Goal: Information Seeking & Learning: Learn about a topic

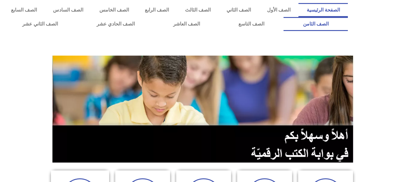
click at [283, 17] on link "الصف الثامن" at bounding box center [315, 24] width 64 height 14
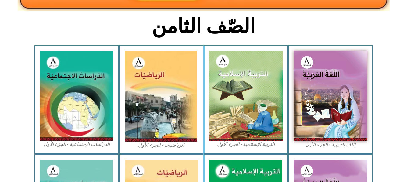
scroll to position [146, 0]
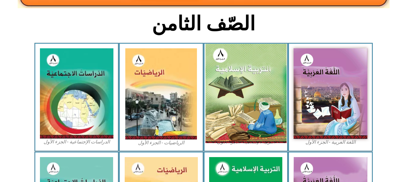
click at [236, 91] on img at bounding box center [245, 94] width 81 height 100
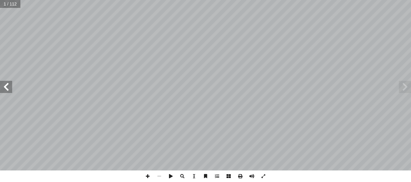
click at [8, 91] on span at bounding box center [6, 87] width 12 height 12
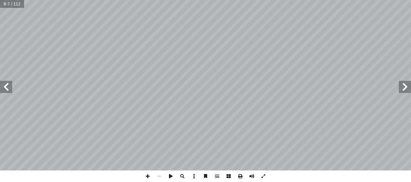
click at [8, 91] on span at bounding box center [6, 87] width 12 height 12
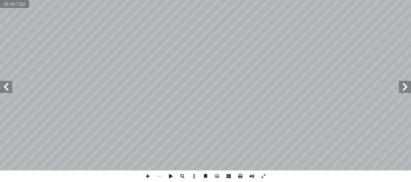
click at [8, 91] on span at bounding box center [6, 87] width 12 height 12
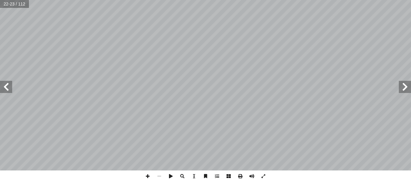
click at [8, 91] on span at bounding box center [6, 87] width 12 height 12
click at [148, 176] on span at bounding box center [148, 177] width 12 height 12
click at [146, 177] on span at bounding box center [148, 177] width 12 height 12
click at [193, 173] on div "التربية الإسلامية للصف الثامن ٢٠ ت المؤمنين: � صف )، وعمــل بمــا شــرعه اللــه…" at bounding box center [205, 91] width 411 height 182
click at [288, 55] on html "الصفحة الرئيسية الصف الأول الصف الثاني الصف الثالث الصف الرابع الصف الخامس الصف…" at bounding box center [205, 27] width 411 height 55
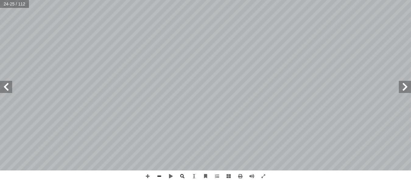
click at [157, 177] on span at bounding box center [160, 177] width 12 height 12
click at [146, 174] on span at bounding box center [148, 177] width 12 height 12
click at [206, 177] on span at bounding box center [206, 177] width 12 height 12
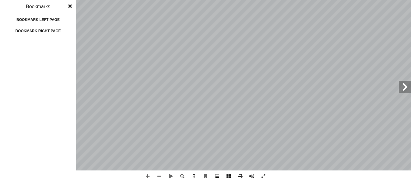
click at [216, 0] on html "الصفحة الرئيسية الصف الأول الصف الثاني الصف الثالث الصف الرابع الصف الخامس الصف…" at bounding box center [205, 27] width 411 height 55
click at [69, 5] on span at bounding box center [70, 6] width 11 height 12
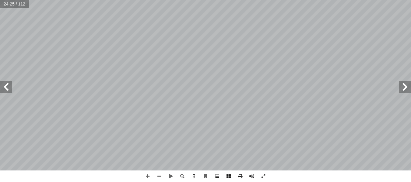
click at [203, 0] on html "الصفحة الرئيسية الصف الأول الصف الثاني الصف الثالث الصف الرابع الصف الخامس الصف…" at bounding box center [205, 27] width 411 height 55
click at [251, 55] on html "الصفحة الرئيسية الصف الأول الصف الثاني الصف الثالث الصف الرابع الصف الخامس الصف…" at bounding box center [205, 27] width 411 height 55
click at [7, 90] on span at bounding box center [6, 87] width 12 height 12
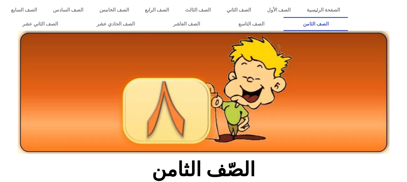
scroll to position [146, 0]
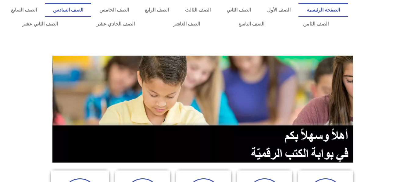
click at [91, 7] on link "الصف السادس" at bounding box center [68, 10] width 46 height 14
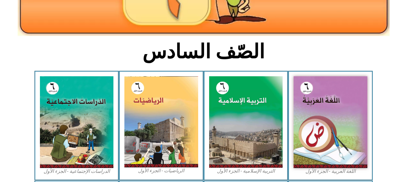
scroll to position [122, 0]
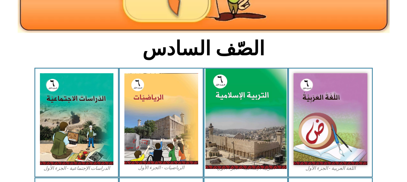
click at [260, 119] on img at bounding box center [245, 119] width 81 height 101
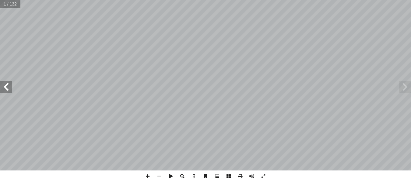
click at [4, 91] on span at bounding box center [6, 87] width 12 height 12
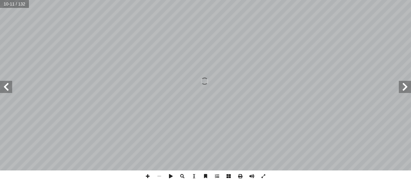
click at [4, 91] on span at bounding box center [6, 87] width 12 height 12
click at [5, 82] on span at bounding box center [6, 87] width 12 height 12
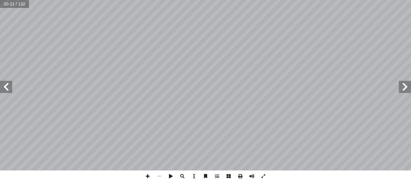
click at [5, 82] on span at bounding box center [6, 87] width 12 height 12
click at [399, 87] on span at bounding box center [405, 87] width 12 height 12
click at [115, 0] on html "الصفحة الرئيسية الصف الأول الصف الثاني الصف الثالث الصف الرابع الصف الخامس الصف…" at bounding box center [205, 27] width 411 height 55
click at [9, 82] on span at bounding box center [6, 87] width 12 height 12
click at [7, 90] on span at bounding box center [6, 87] width 12 height 12
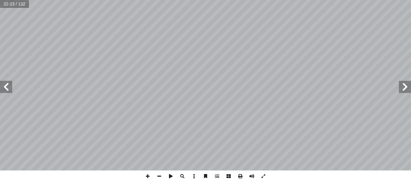
click at [7, 90] on span at bounding box center [6, 87] width 12 height 12
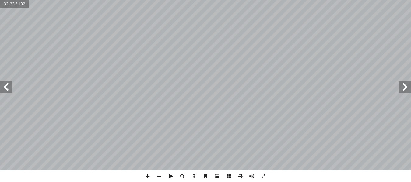
click at [7, 90] on span at bounding box center [6, 87] width 12 height 12
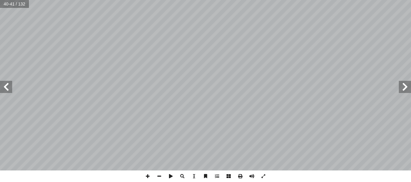
click at [409, 90] on span at bounding box center [405, 87] width 12 height 12
click at [405, 91] on span at bounding box center [405, 87] width 12 height 12
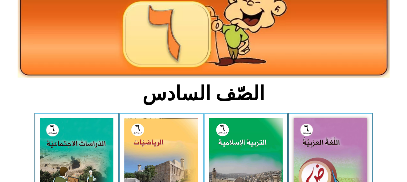
scroll to position [85, 0]
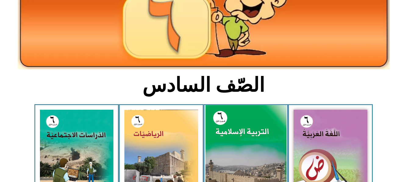
click at [246, 154] on img at bounding box center [245, 155] width 81 height 101
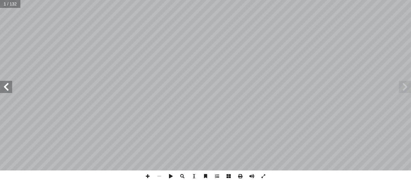
click at [6, 84] on span at bounding box center [6, 87] width 12 height 12
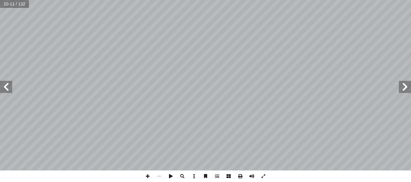
click at [6, 84] on span at bounding box center [6, 87] width 12 height 12
click at [147, 175] on span at bounding box center [148, 177] width 12 height 12
click at [7, 86] on span at bounding box center [6, 87] width 12 height 12
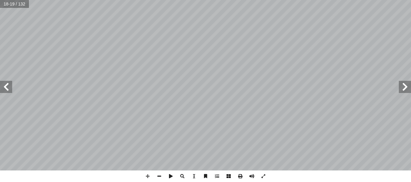
click at [7, 86] on span at bounding box center [6, 87] width 12 height 12
click at [403, 87] on span at bounding box center [405, 87] width 12 height 12
click at [3, 87] on span at bounding box center [6, 87] width 12 height 12
click at [6, 88] on span at bounding box center [6, 87] width 12 height 12
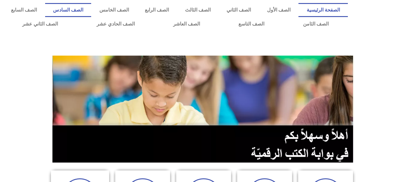
click at [91, 10] on link "الصف السادس" at bounding box center [68, 10] width 46 height 14
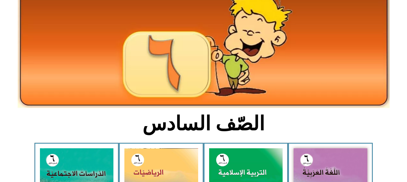
scroll to position [49, 0]
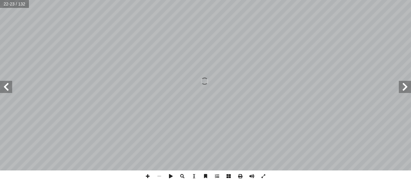
click at [8, 89] on span at bounding box center [6, 87] width 12 height 12
click at [402, 86] on span at bounding box center [405, 87] width 12 height 12
click at [148, 175] on span at bounding box center [148, 177] width 12 height 12
